Goal: Information Seeking & Learning: Learn about a topic

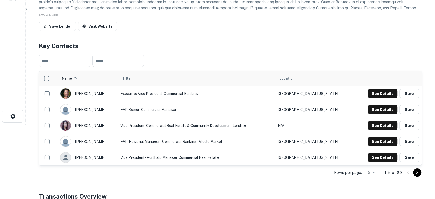
scroll to position [76, 0]
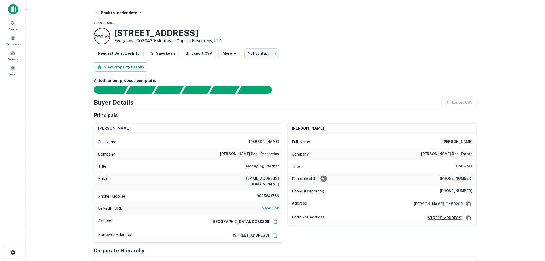
click at [15, 9] on img at bounding box center [13, 9] width 10 height 10
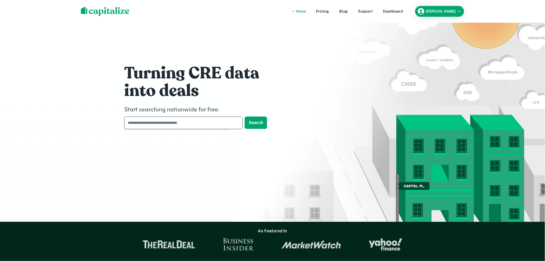
click at [178, 127] on input "text" at bounding box center [181, 122] width 115 height 13
type input "****"
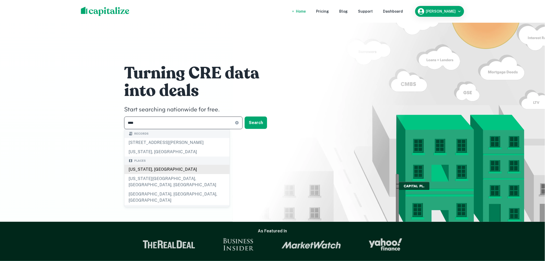
click at [147, 170] on div "Utah, USA" at bounding box center [176, 169] width 105 height 9
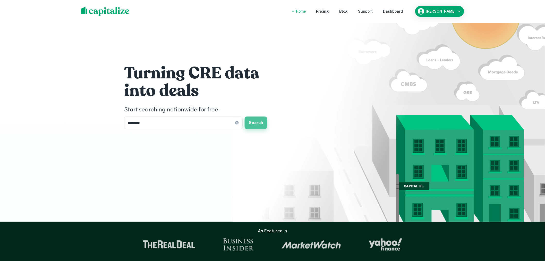
click at [263, 122] on button "Search" at bounding box center [256, 122] width 22 height 12
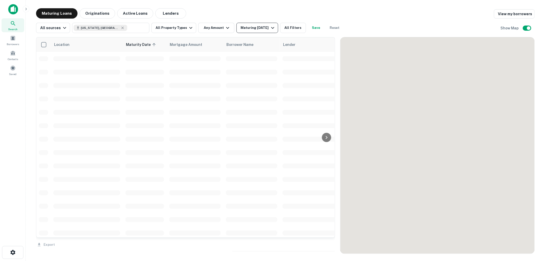
click at [261, 26] on div "Maturing [DATE]" at bounding box center [258, 28] width 35 height 6
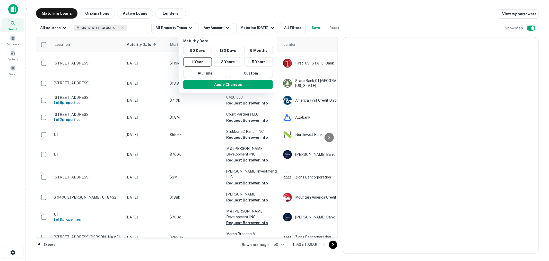
click at [299, 27] on div at bounding box center [274, 130] width 549 height 261
click at [292, 28] on div at bounding box center [274, 130] width 549 height 261
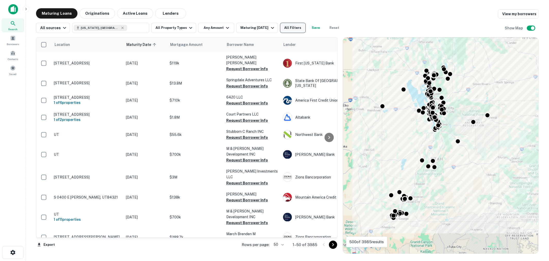
click at [290, 27] on button "All Filters" at bounding box center [293, 28] width 26 height 10
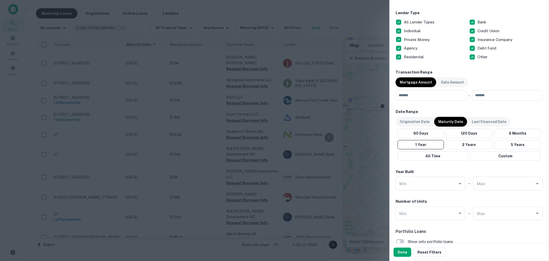
scroll to position [229, 0]
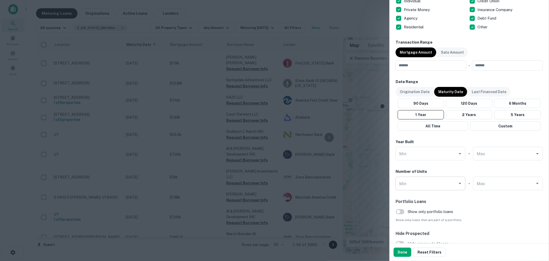
click at [425, 189] on div "Min" at bounding box center [431, 183] width 70 height 14
type input "**"
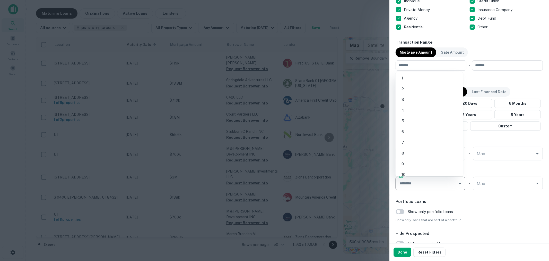
click at [424, 186] on input "Min" at bounding box center [426, 183] width 57 height 9
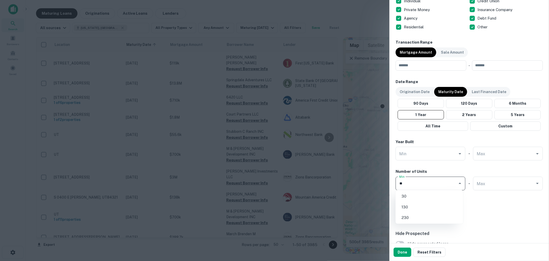
click at [418, 197] on li "30" at bounding box center [430, 195] width 64 height 9
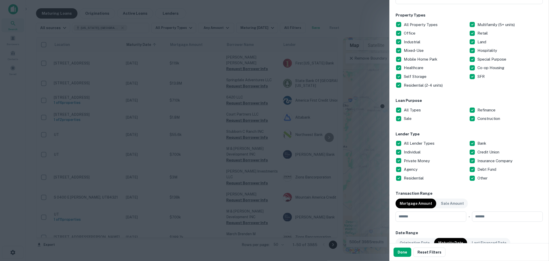
scroll to position [38, 0]
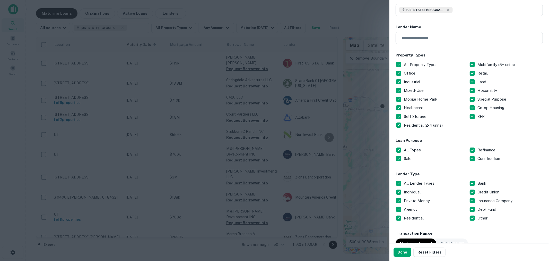
type input "**"
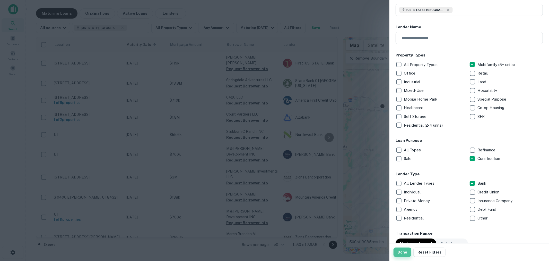
click at [405, 248] on button "Done" at bounding box center [403, 251] width 18 height 9
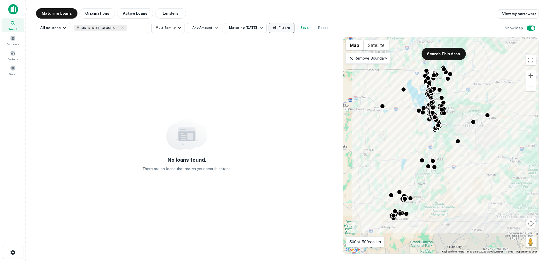
click at [279, 27] on button "All Filters" at bounding box center [282, 28] width 26 height 10
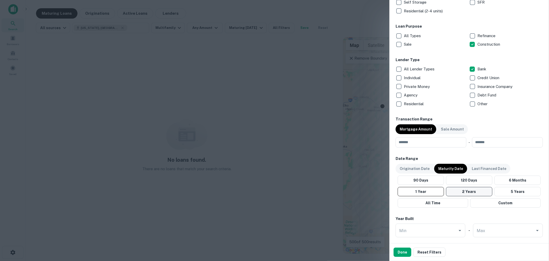
scroll to position [152, 0]
click at [427, 168] on p "Origination Date" at bounding box center [415, 168] width 30 height 6
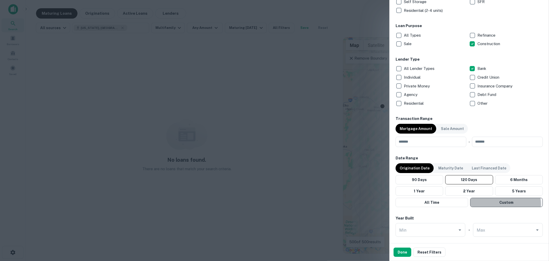
click at [491, 205] on button "Custom" at bounding box center [507, 202] width 73 height 9
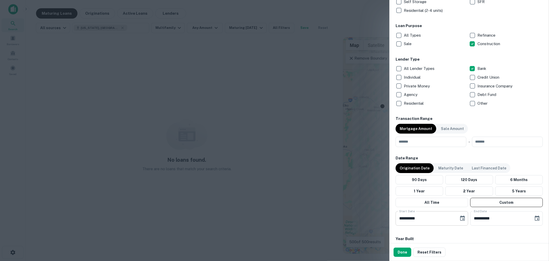
click at [461, 217] on icon "Choose date, selected date is May 21, 2025" at bounding box center [463, 218] width 6 height 6
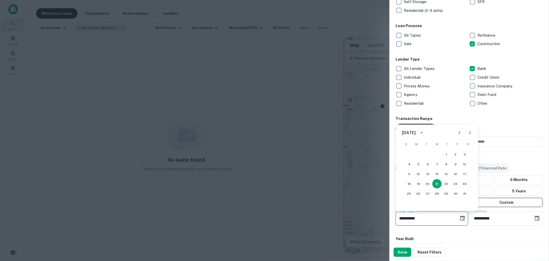
click at [418, 131] on div "May 2025" at bounding box center [409, 133] width 15 height 6
click at [437, 193] on button "2021" at bounding box center [437, 192] width 19 height 9
click at [467, 152] on button "1" at bounding box center [465, 154] width 9 height 9
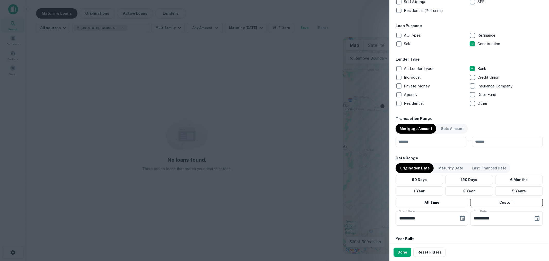
type input "**********"
click at [404, 250] on button "Done" at bounding box center [403, 251] width 18 height 9
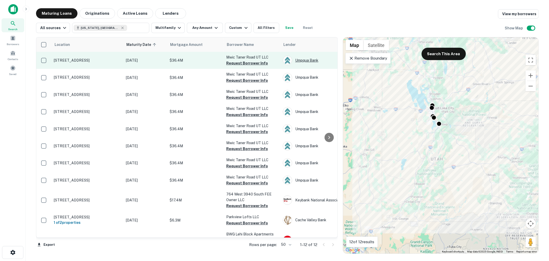
click at [313, 58] on div "Umpqua Bank" at bounding box center [321, 60] width 77 height 9
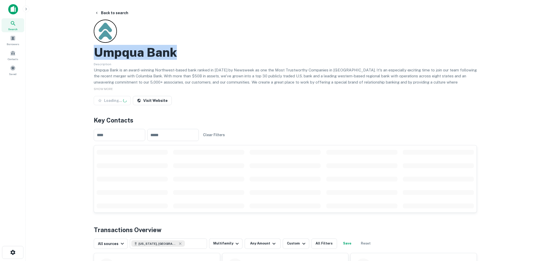
drag, startPoint x: 188, startPoint y: 52, endPoint x: 88, endPoint y: 49, distance: 100.0
copy h2 "Umpqua Bank"
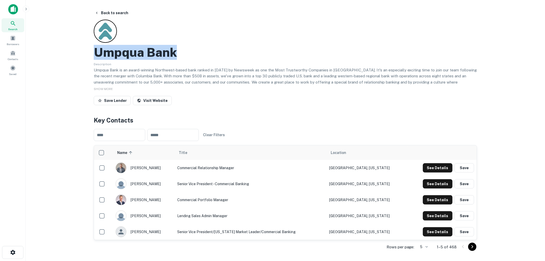
click at [13, 10] on img at bounding box center [13, 9] width 10 height 10
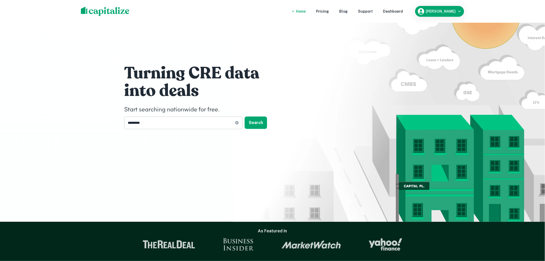
click at [237, 123] on icon at bounding box center [237, 123] width 4 height 4
click at [236, 123] on input "text" at bounding box center [181, 122] width 115 height 13
type input "****"
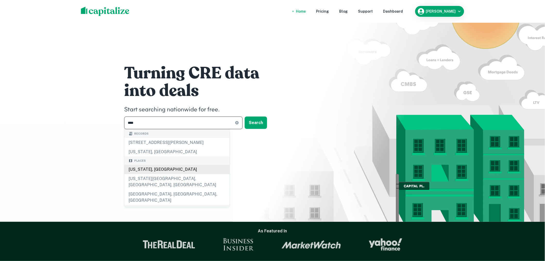
click at [146, 168] on div "Utah, USA" at bounding box center [176, 169] width 105 height 9
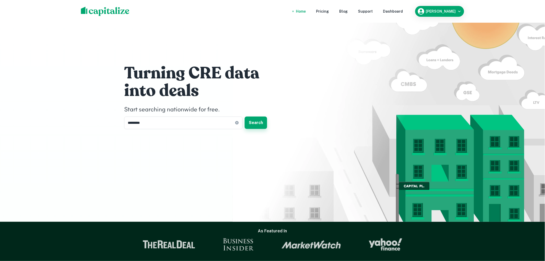
click at [259, 124] on button "Search" at bounding box center [256, 122] width 22 height 12
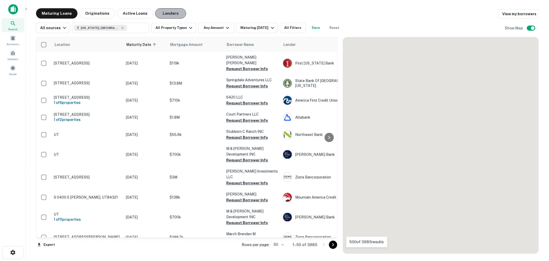
click at [166, 12] on button "Lenders" at bounding box center [170, 13] width 31 height 10
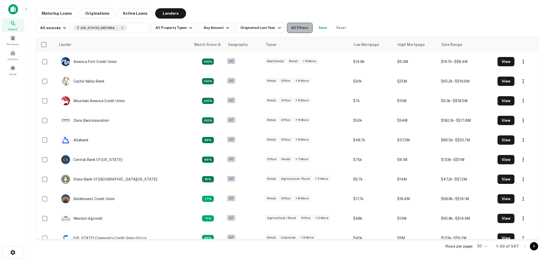
click at [294, 29] on button "All Filters" at bounding box center [300, 28] width 26 height 10
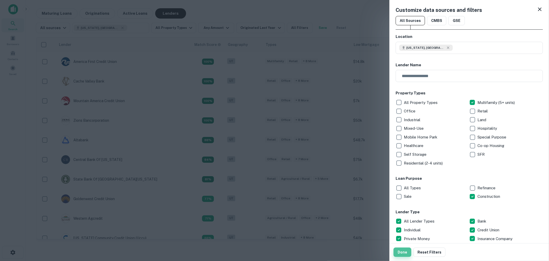
click at [406, 250] on button "Done" at bounding box center [403, 251] width 18 height 9
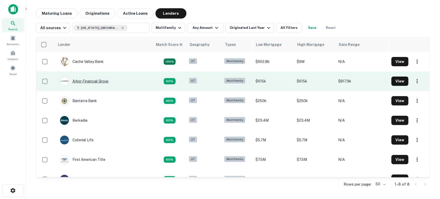
click at [94, 81] on div "Arbor Financial Group" at bounding box center [84, 81] width 48 height 9
